Goal: Information Seeking & Learning: Check status

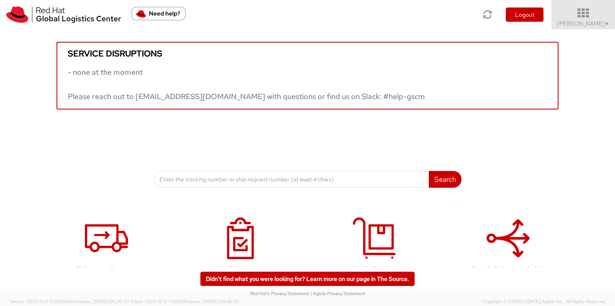
click at [594, 23] on span "Sally Chua ▼" at bounding box center [584, 24] width 52 height 8
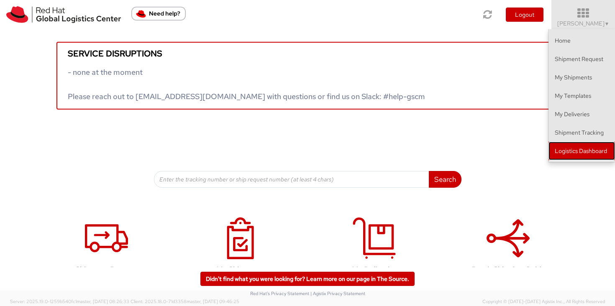
click at [590, 144] on link "Logistics Dashboard" at bounding box center [582, 151] width 67 height 18
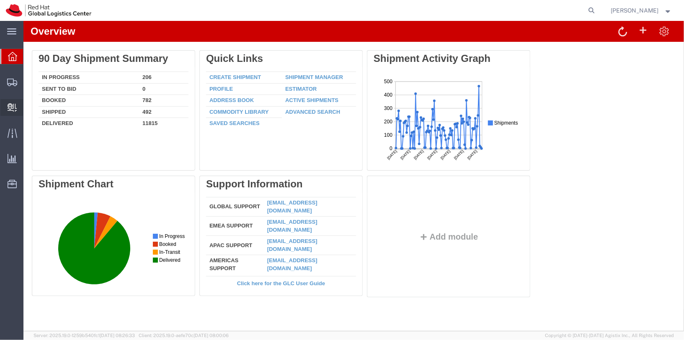
click at [0, 0] on span "Create Delivery" at bounding box center [0, 0] width 0 height 0
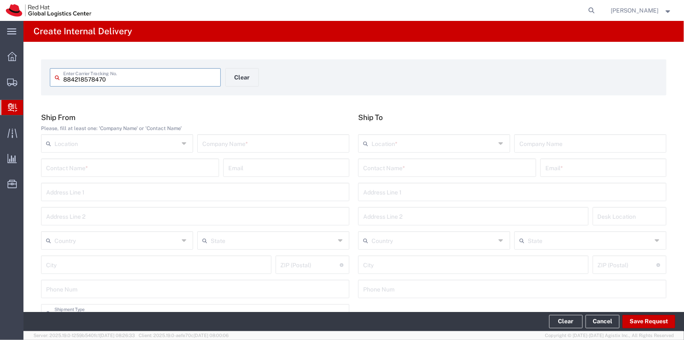
type input "884218578470"
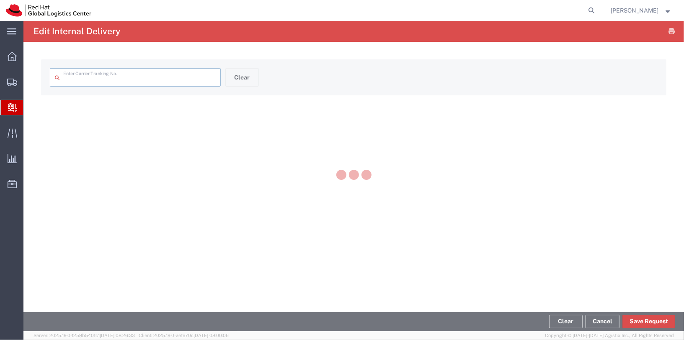
type input "884218578470"
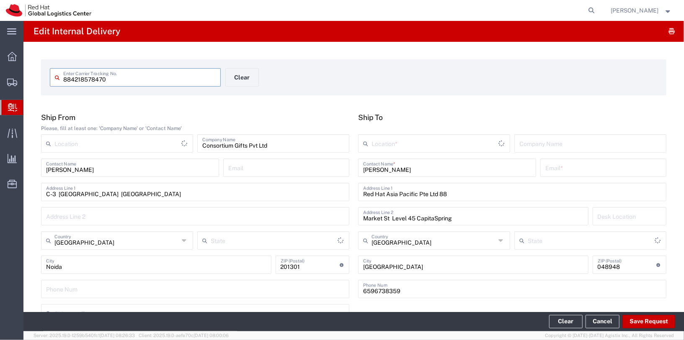
type input "Your Packaging"
type input "[GEOGRAPHIC_DATA]"
type input "International Priority EOD"
click at [425, 143] on input "text" at bounding box center [433, 143] width 124 height 15
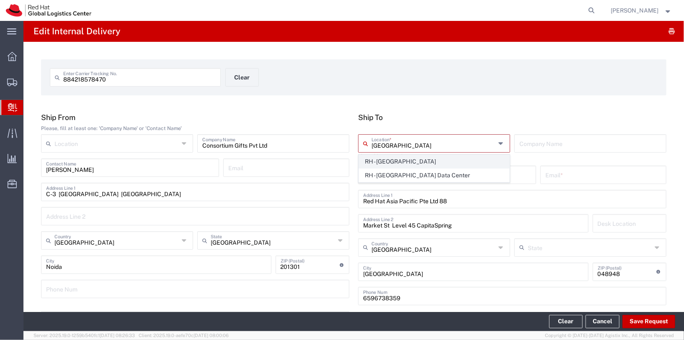
click at [429, 166] on span "RH - [GEOGRAPHIC_DATA]" at bounding box center [434, 161] width 150 height 13
type input "RH - [GEOGRAPHIC_DATA]"
type input "Red Hat Asia Pacific Pte Ltd"
type input "88 Market Street, Level 45"
type input "CapitaSpring"
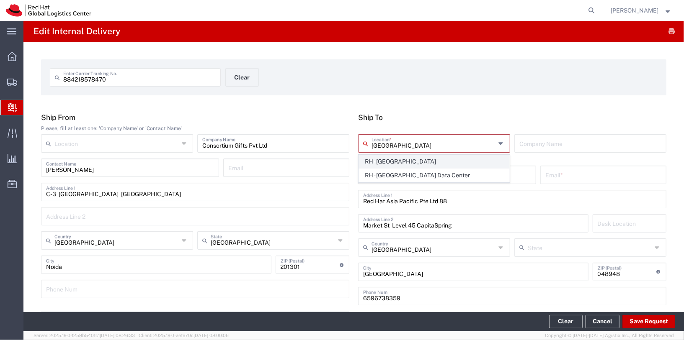
type input "65 6490 4200"
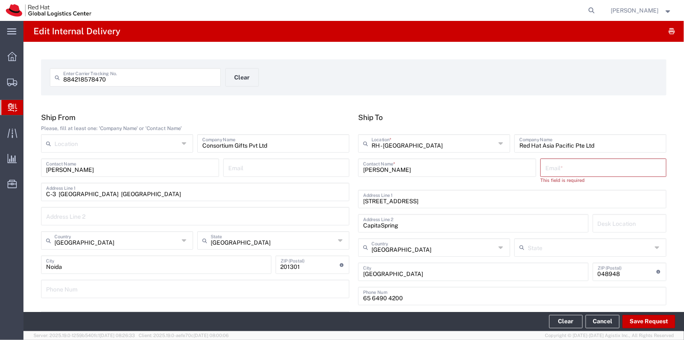
click at [580, 171] on input "text" at bounding box center [603, 167] width 116 height 15
click at [429, 166] on input "Cheuk Yiu Chu" at bounding box center [447, 167] width 168 height 15
drag, startPoint x: 430, startPoint y: 168, endPoint x: 340, endPoint y: 156, distance: 91.2
click at [334, 157] on div "Ship From Please, fill at least one: 'Company Name' or 'Contact Name' Location …" at bounding box center [354, 212] width 634 height 198
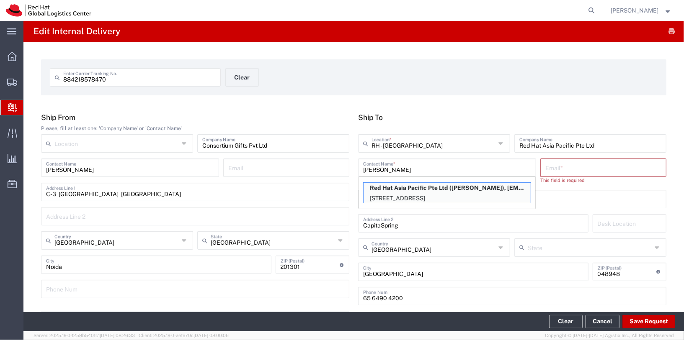
click at [476, 192] on p "Red Hat Asia Pacific Pte Ltd (Cheuk Yiu Chu), chechu@redhat.com" at bounding box center [446, 188] width 167 height 10
type input "Cheuk Yiu Chu"
type input "chechu@redhat.com"
type input "FLEX"
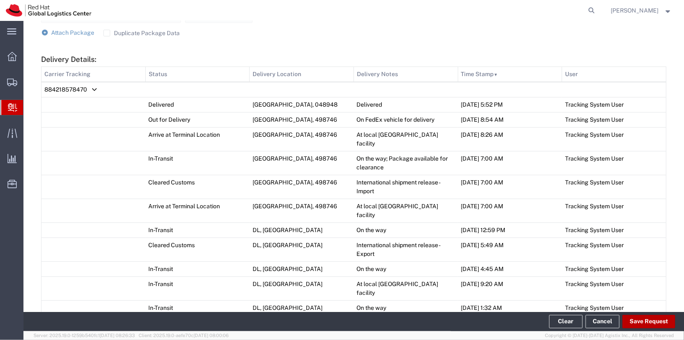
scroll to position [450, 0]
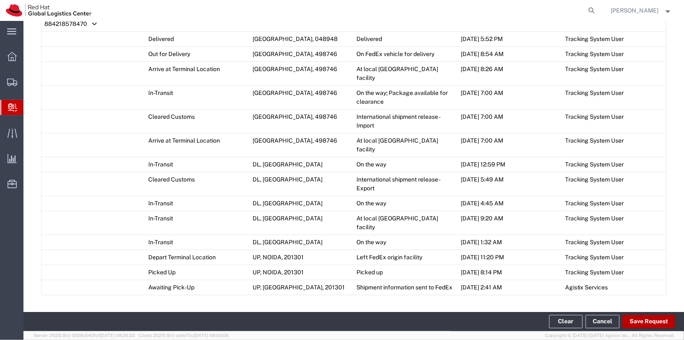
click at [652, 321] on button "Save Request" at bounding box center [648, 321] width 53 height 13
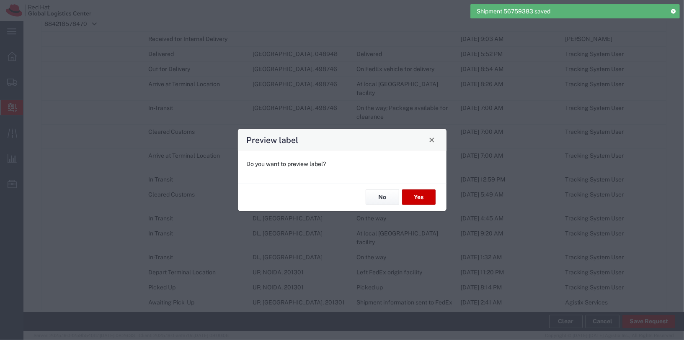
type input "Your Packaging"
type input "International Priority EOD"
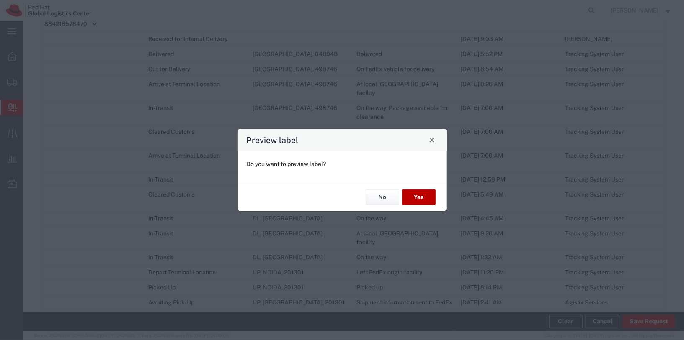
click at [415, 196] on button "Yes" at bounding box center [418, 197] width 33 height 15
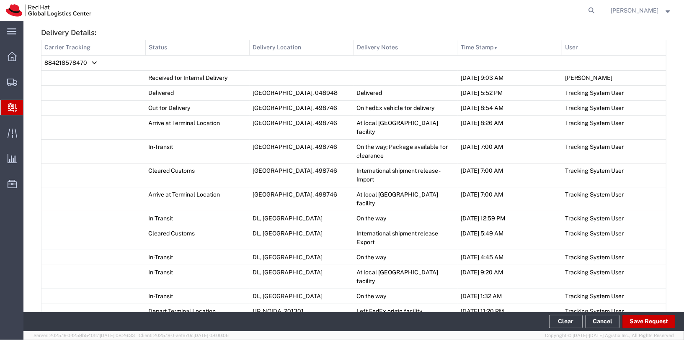
scroll to position [404, 0]
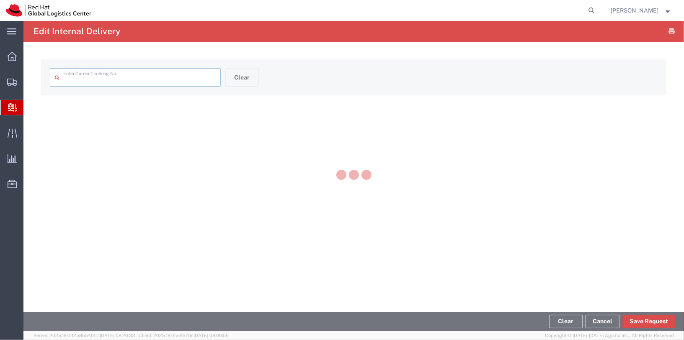
type input "884218578470"
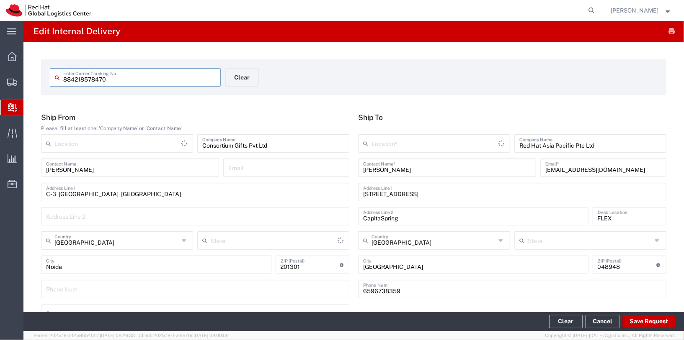
type input "[GEOGRAPHIC_DATA]"
type input "Your Packaging"
type input "International Priority EOD"
type input "FedEx Express"
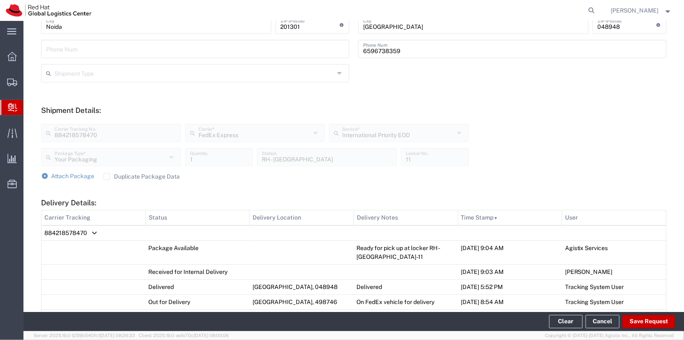
scroll to position [251, 0]
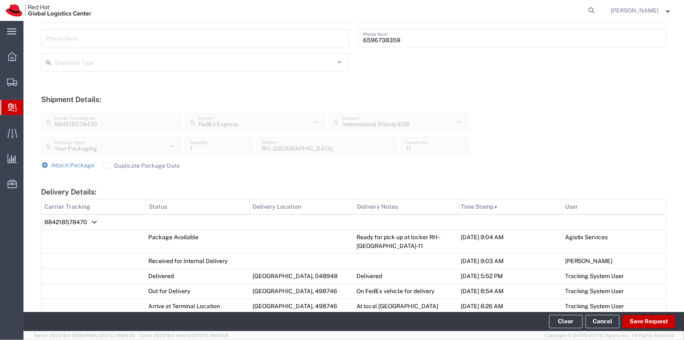
type input "RH - Singapore"
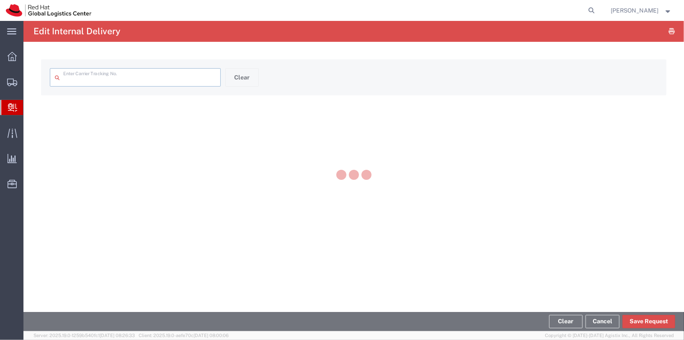
type input "884218578470"
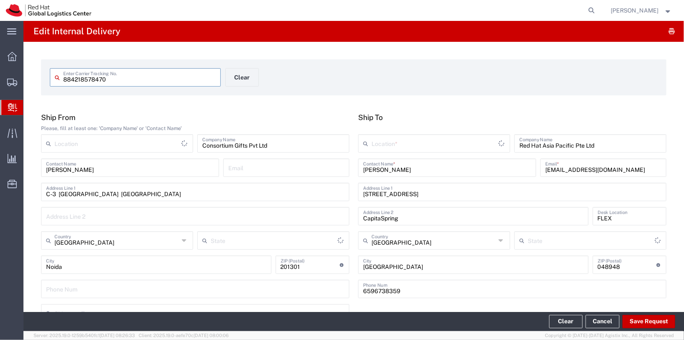
type input "[GEOGRAPHIC_DATA]"
type input "Your Packaging"
type input "International Priority EOD"
type input "FedEx Express"
type input "RH - [GEOGRAPHIC_DATA]"
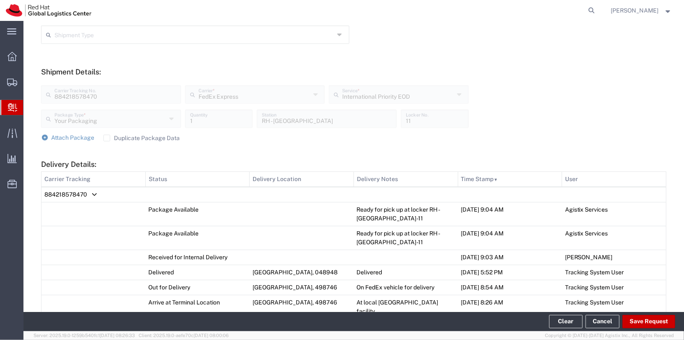
scroll to position [280, 0]
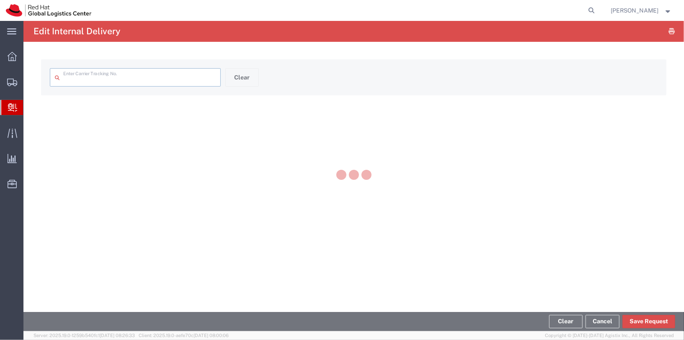
type input "884218578470"
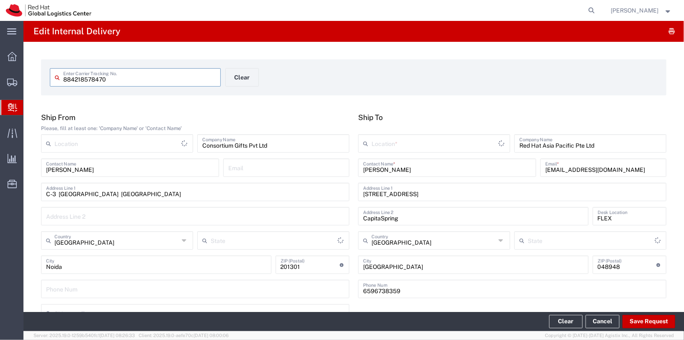
type input "[GEOGRAPHIC_DATA]"
type input "Your Packaging"
type input "FedEx Express"
type input "International Priority EOD"
type input "RH - [GEOGRAPHIC_DATA]"
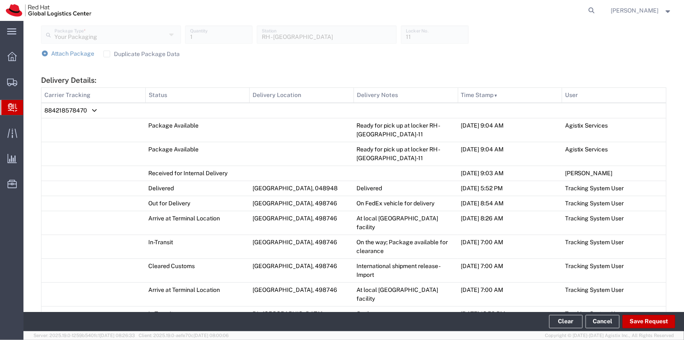
scroll to position [331, 0]
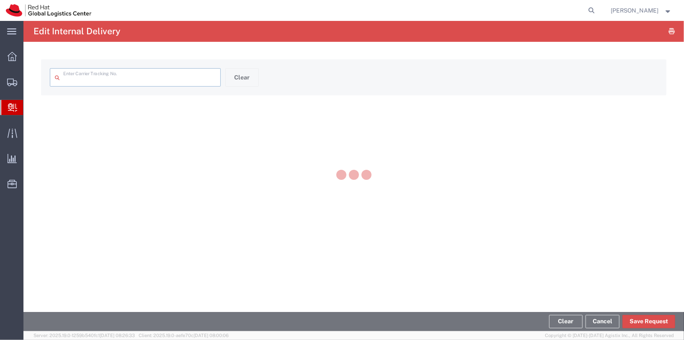
type input "884218578470"
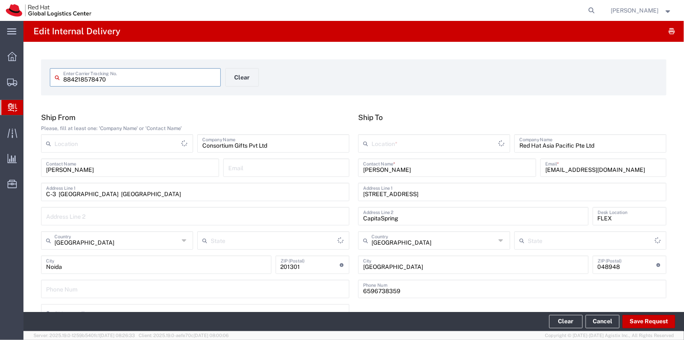
type input "[GEOGRAPHIC_DATA]"
type input "Your Packaging"
type input "FedEx Express"
type input "International Priority EOD"
type input "RH - Singapore"
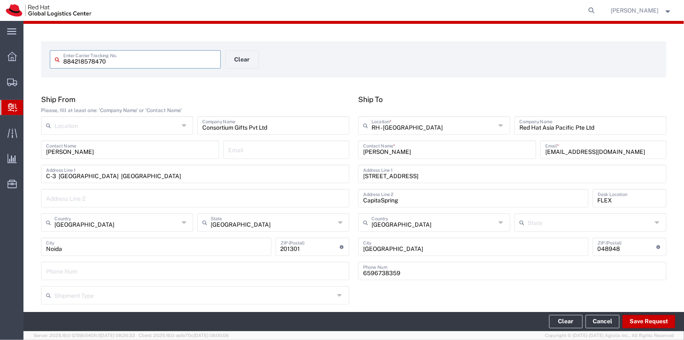
scroll to position [48, 0]
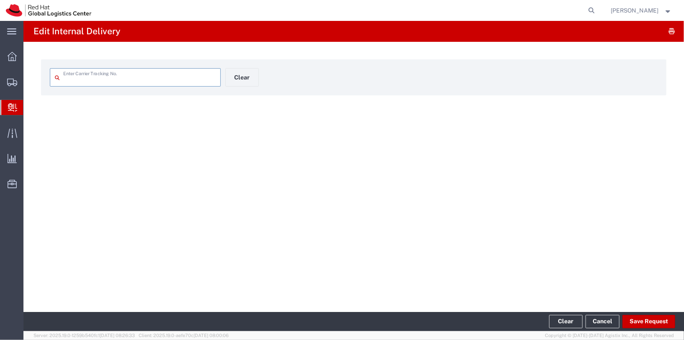
type input "884218578470"
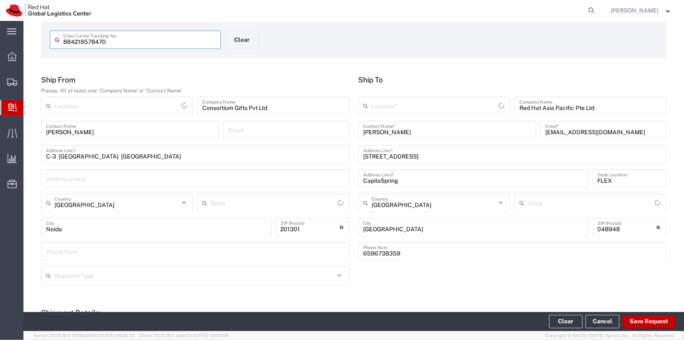
type input "[GEOGRAPHIC_DATA]"
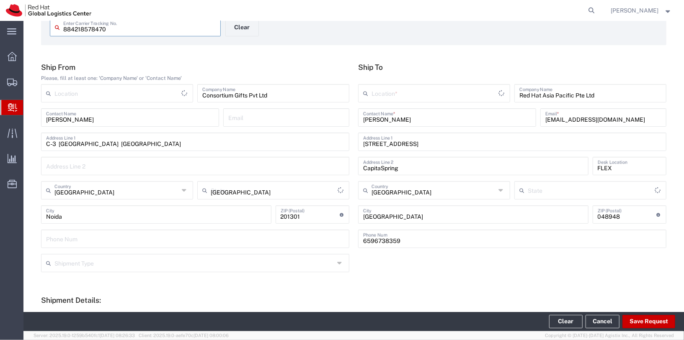
type input "Your Packaging"
type input "International Priority EOD"
type input "FedEx Express"
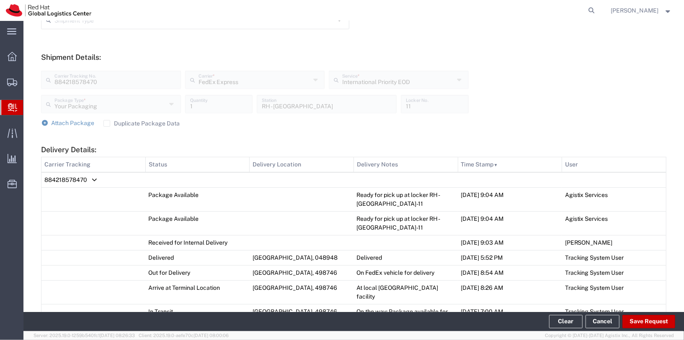
scroll to position [296, 0]
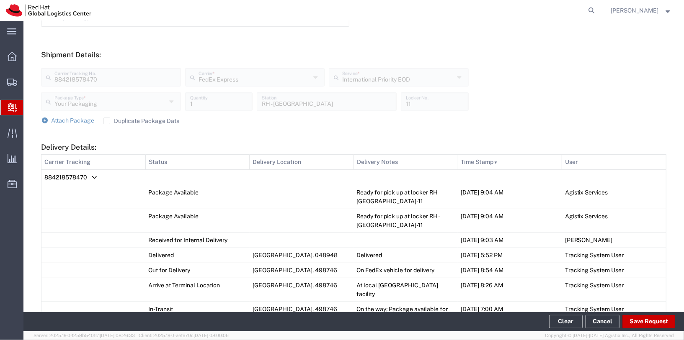
type input "RH - Singapore"
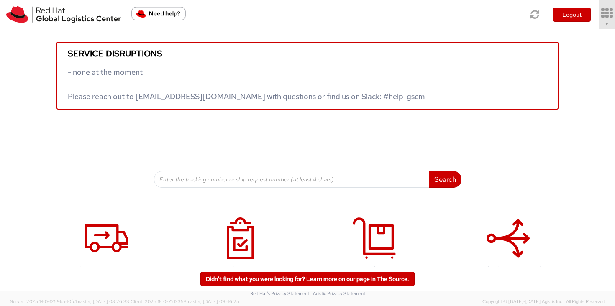
click at [612, 27] on link "▼" at bounding box center [607, 14] width 16 height 29
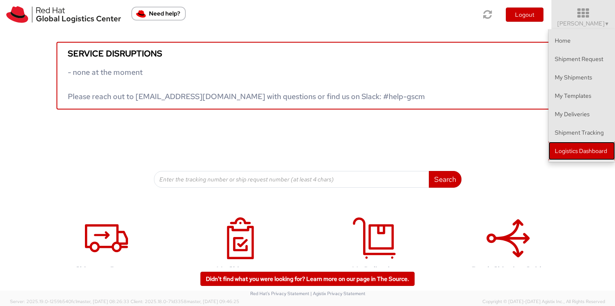
click at [582, 151] on link "Logistics Dashboard" at bounding box center [582, 151] width 67 height 18
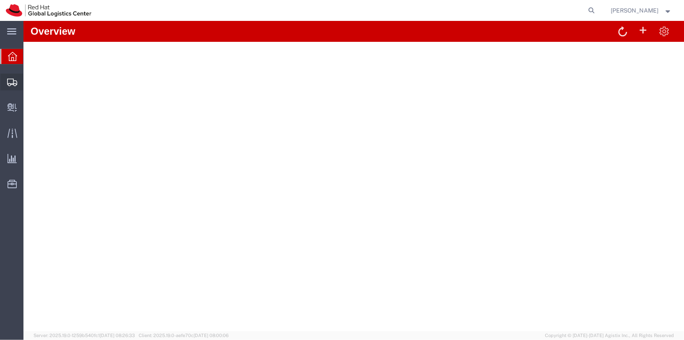
click at [29, 81] on span "Shipments" at bounding box center [26, 82] width 6 height 17
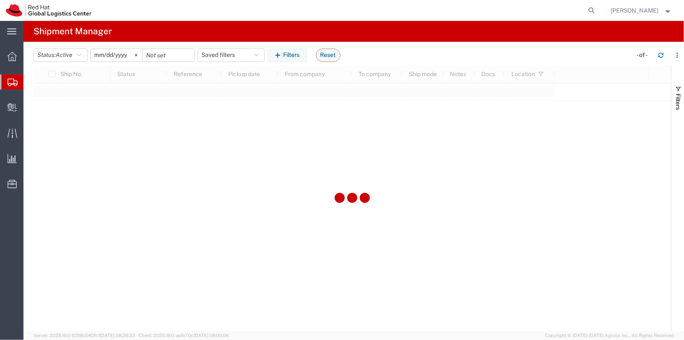
click at [129, 57] on input "2025-05-11" at bounding box center [116, 55] width 51 height 13
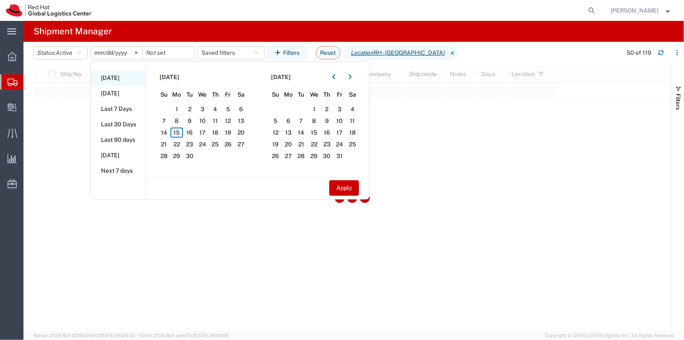
click at [115, 80] on li "Today" at bounding box center [118, 77] width 54 height 15
type input "2025-09-15"
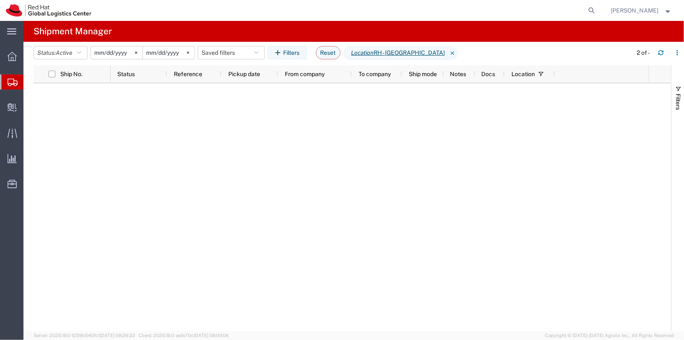
click at [130, 51] on input "2025-09-15" at bounding box center [116, 52] width 51 height 13
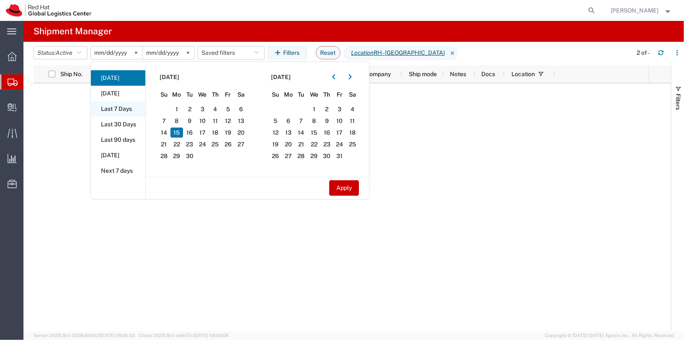
click at [116, 106] on li "Last 7 Days" at bounding box center [118, 108] width 54 height 15
type input "2025-09-09"
type input "2025-09-15"
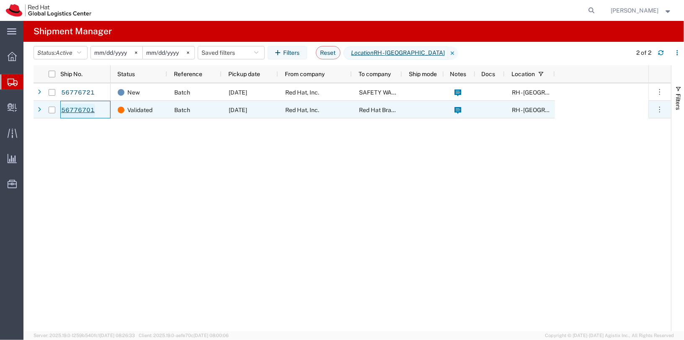
click at [75, 109] on link "56776701" at bounding box center [78, 110] width 34 height 13
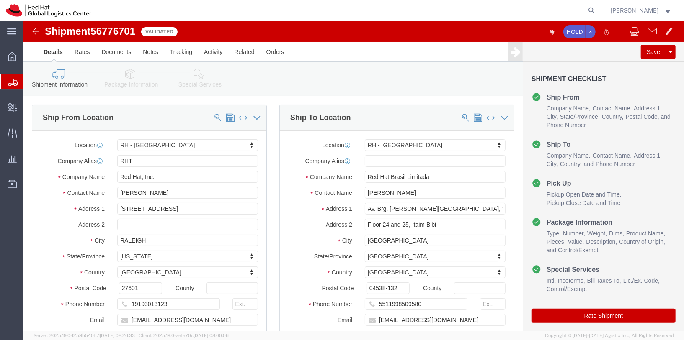
select select "38014"
select select "42531"
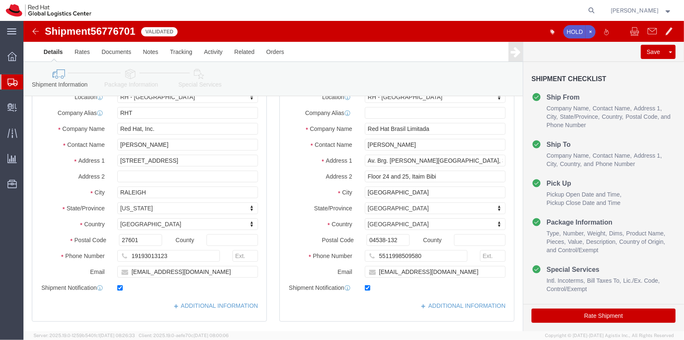
scroll to position [47, 0]
click div "Shipment 56776701 Validated"
click img
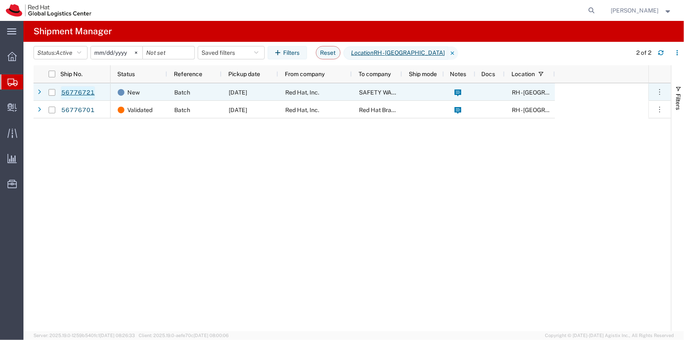
click at [80, 93] on link "56776721" at bounding box center [78, 92] width 34 height 13
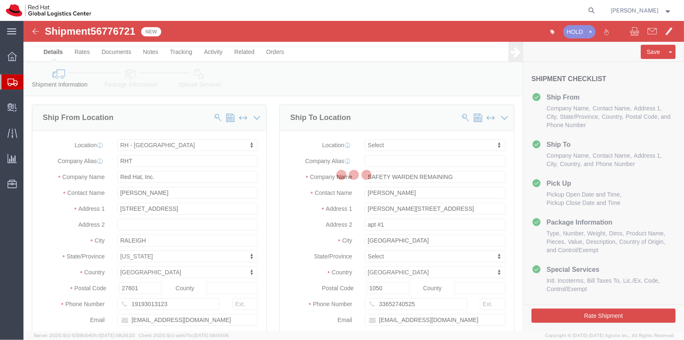
select select "38014"
select select
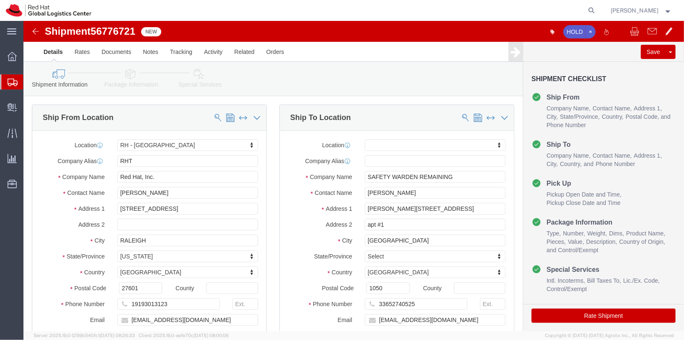
click img
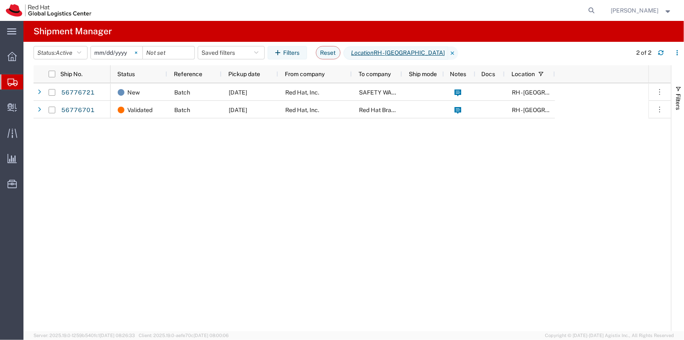
click at [138, 56] on svg-icon at bounding box center [136, 52] width 13 height 13
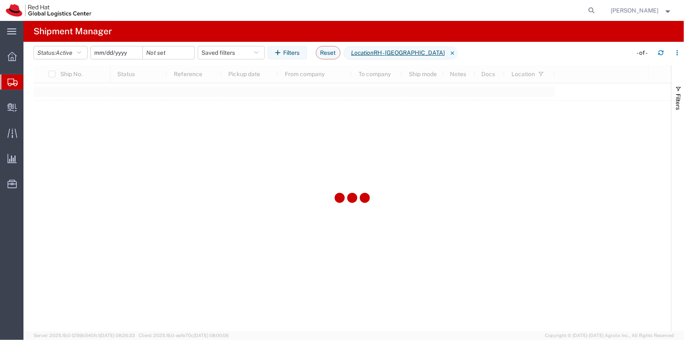
click at [120, 53] on input "date" at bounding box center [116, 52] width 51 height 13
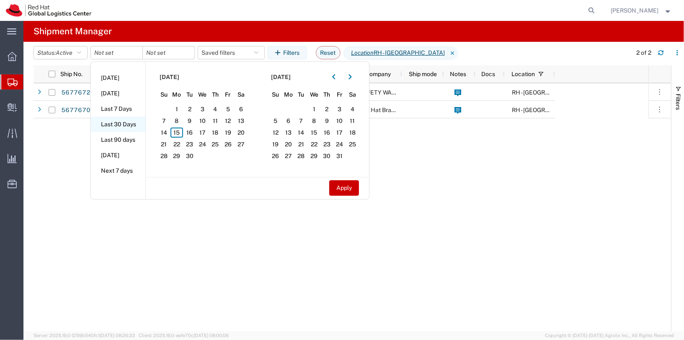
click at [118, 123] on li "Last 30 Days" at bounding box center [118, 124] width 54 height 15
type input "2025-08-17"
type input "2025-09-15"
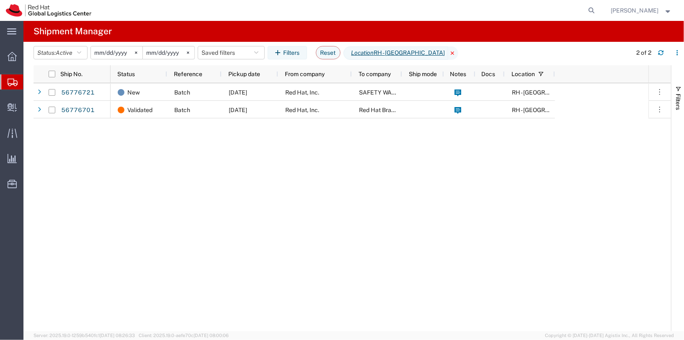
click at [448, 53] on icon at bounding box center [453, 52] width 10 height 13
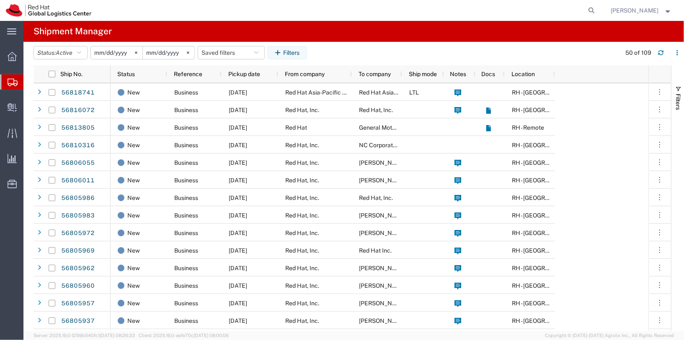
drag, startPoint x: 8, startPoint y: 84, endPoint x: 83, endPoint y: 39, distance: 87.4
click at [8, 84] on icon at bounding box center [13, 83] width 10 height 8
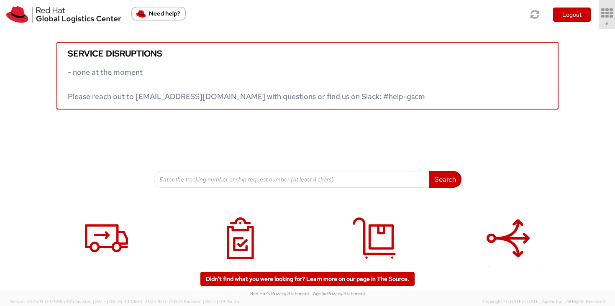
click at [598, 13] on icon at bounding box center [607, 14] width 19 height 12
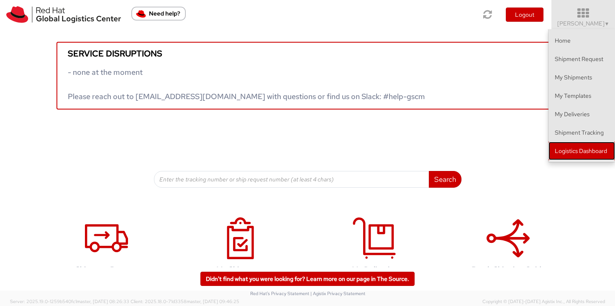
click at [589, 150] on link "Logistics Dashboard" at bounding box center [582, 151] width 67 height 18
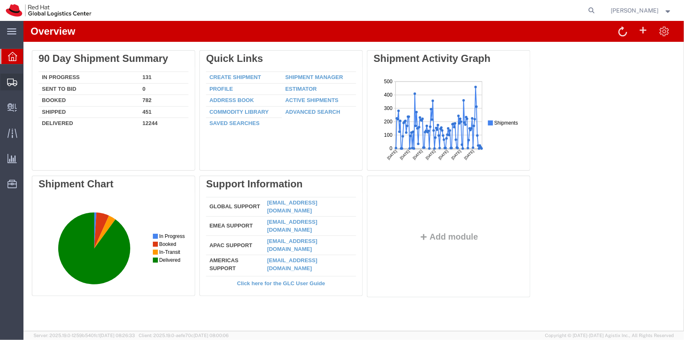
click at [29, 80] on span "Shipments" at bounding box center [26, 82] width 6 height 17
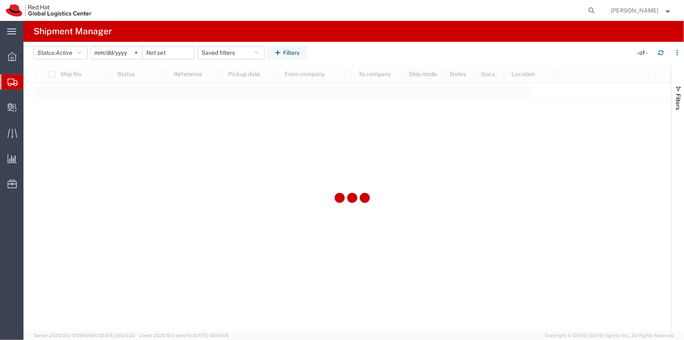
type input "[DATE]"
